Goal: Check status: Check status

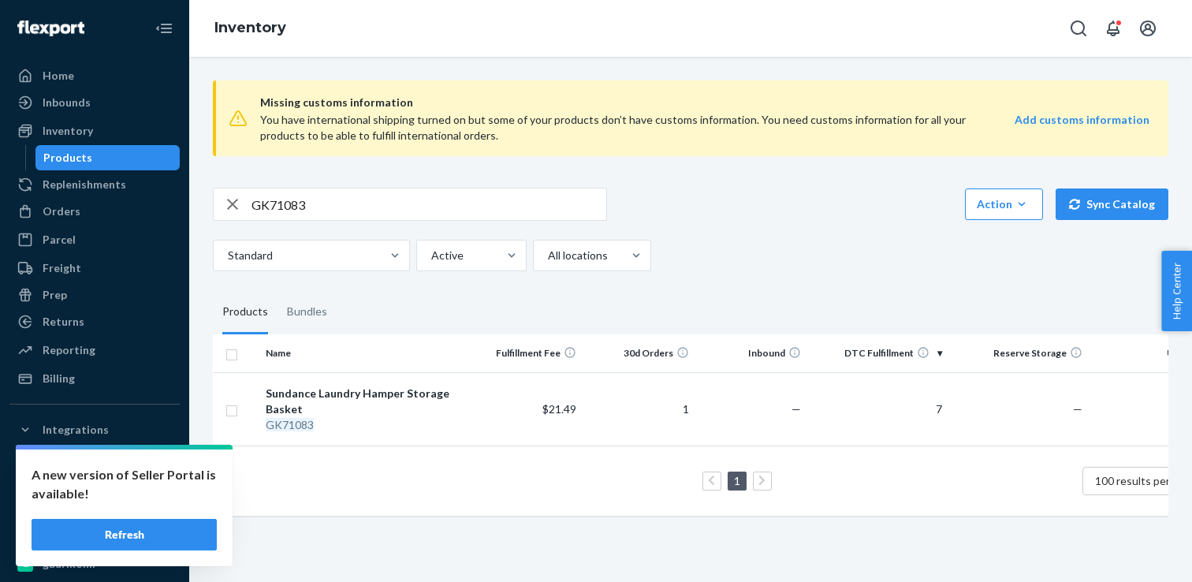
click at [174, 524] on button "Refresh" at bounding box center [124, 535] width 185 height 32
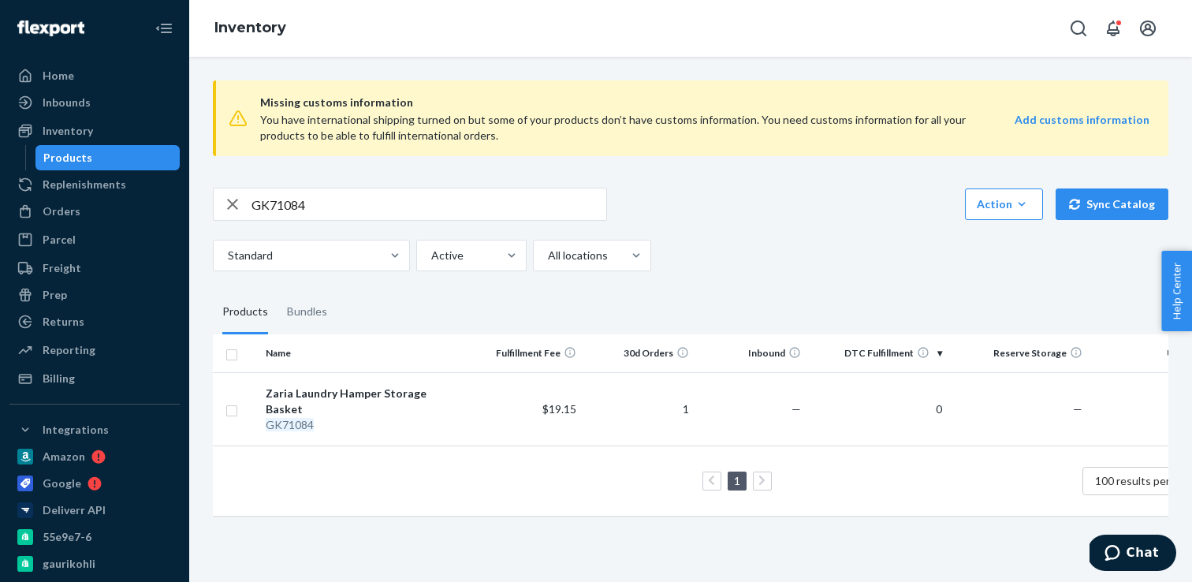
click at [278, 209] on input "GK71084" at bounding box center [429, 204] width 355 height 32
paste input "5"
click at [276, 207] on input "GK71085" at bounding box center [429, 204] width 355 height 32
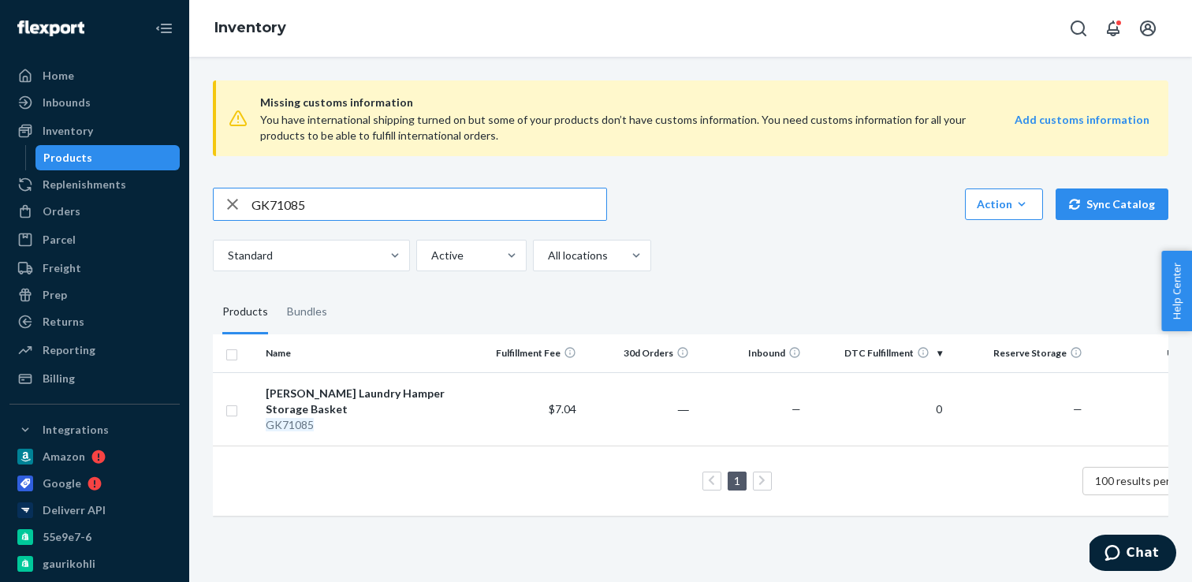
click at [276, 207] on input "GK71085" at bounding box center [429, 204] width 355 height 32
paste input "6"
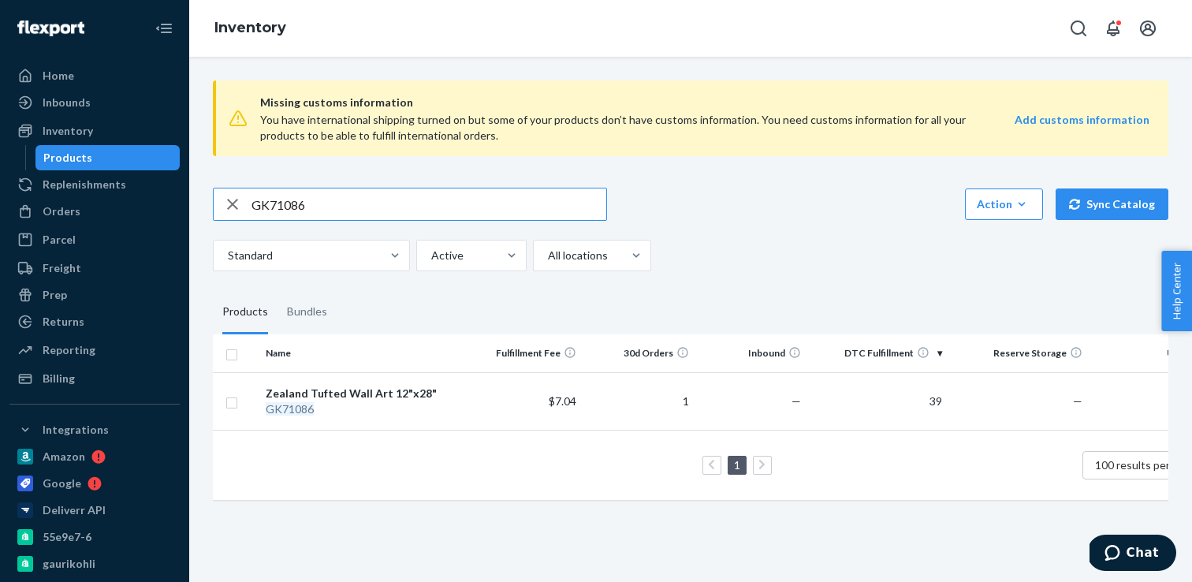
click at [290, 200] on input "GK71086" at bounding box center [429, 204] width 355 height 32
paste input "90"
click at [280, 196] on input "GK71090" at bounding box center [429, 204] width 355 height 32
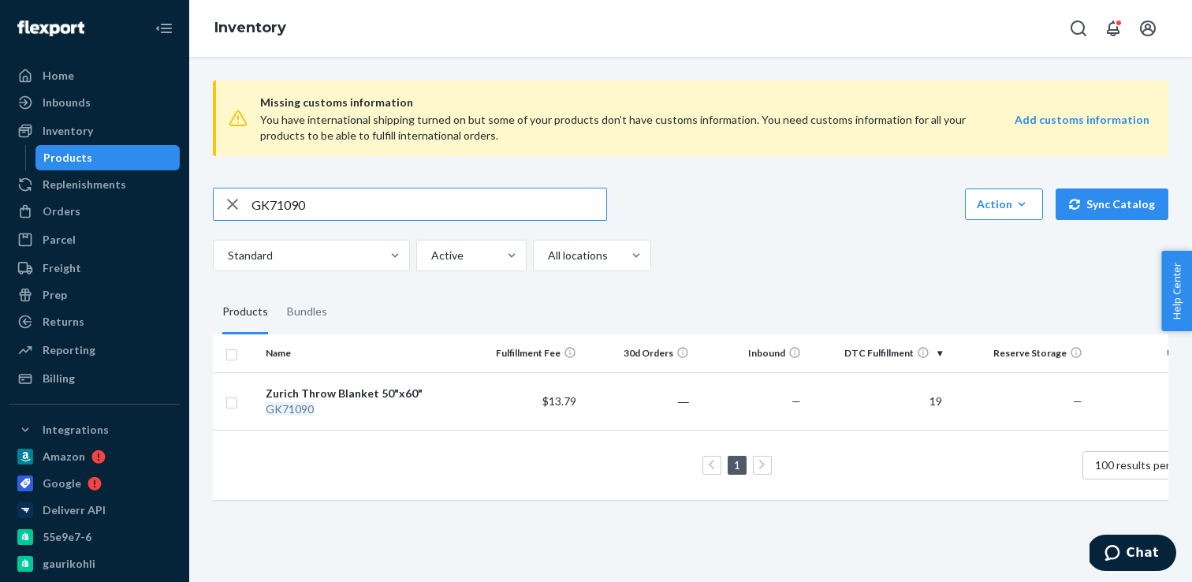
paste input "1"
type input "GK71091"
